Goal: Information Seeking & Learning: Learn about a topic

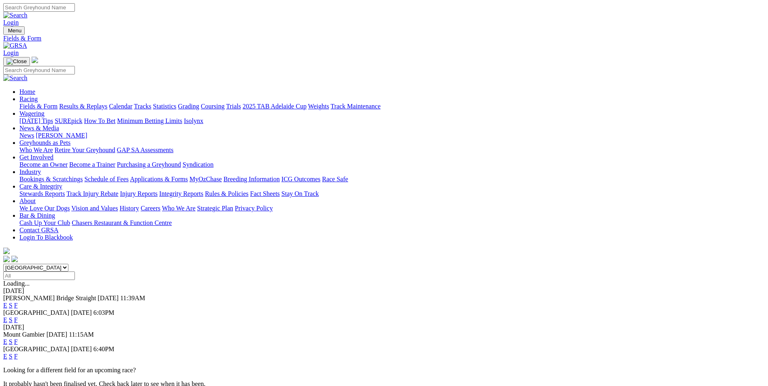
click at [7, 353] on link "E" at bounding box center [5, 356] width 4 height 7
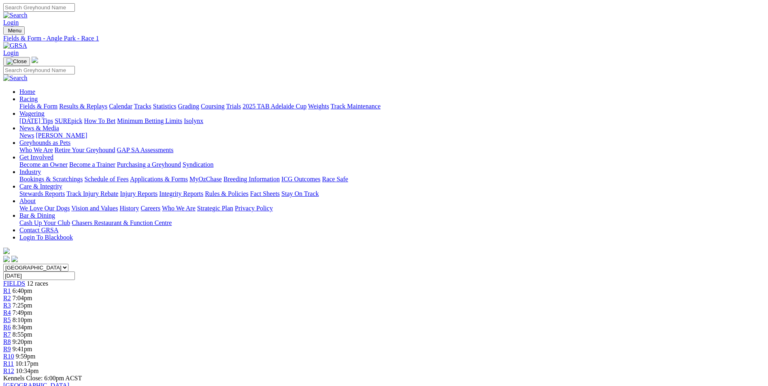
click at [48, 280] on span "12 races" at bounding box center [37, 283] width 21 height 7
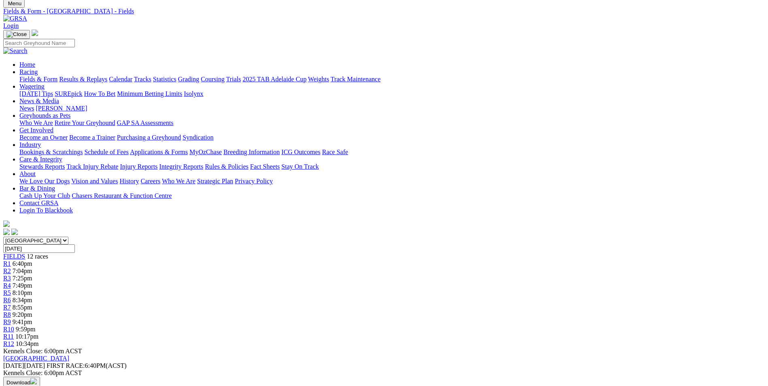
scroll to position [41, 0]
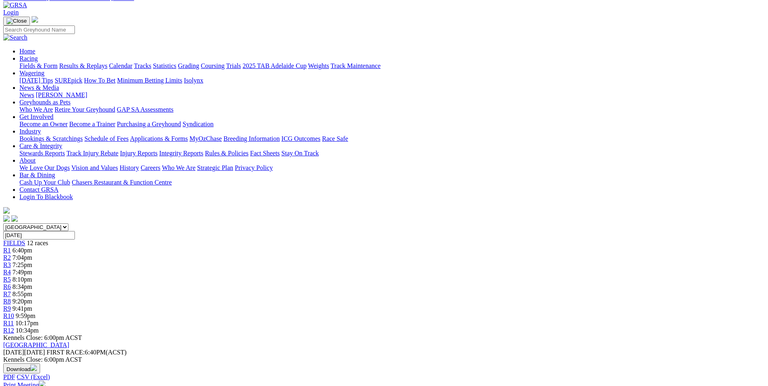
drag, startPoint x: 317, startPoint y: 203, endPoint x: 68, endPoint y: 168, distance: 252.0
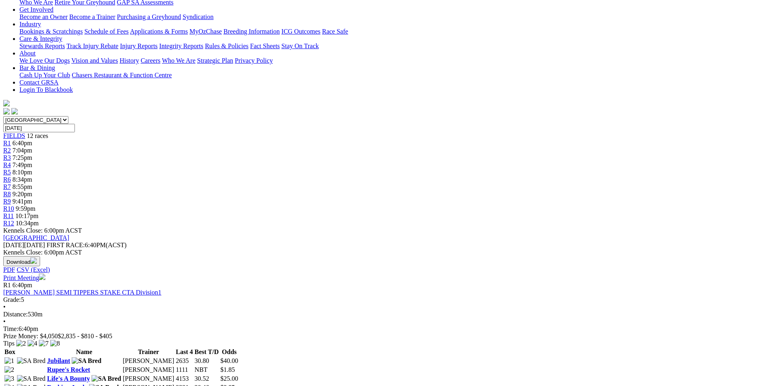
scroll to position [162, 0]
